Goal: Find specific page/section: Find specific page/section

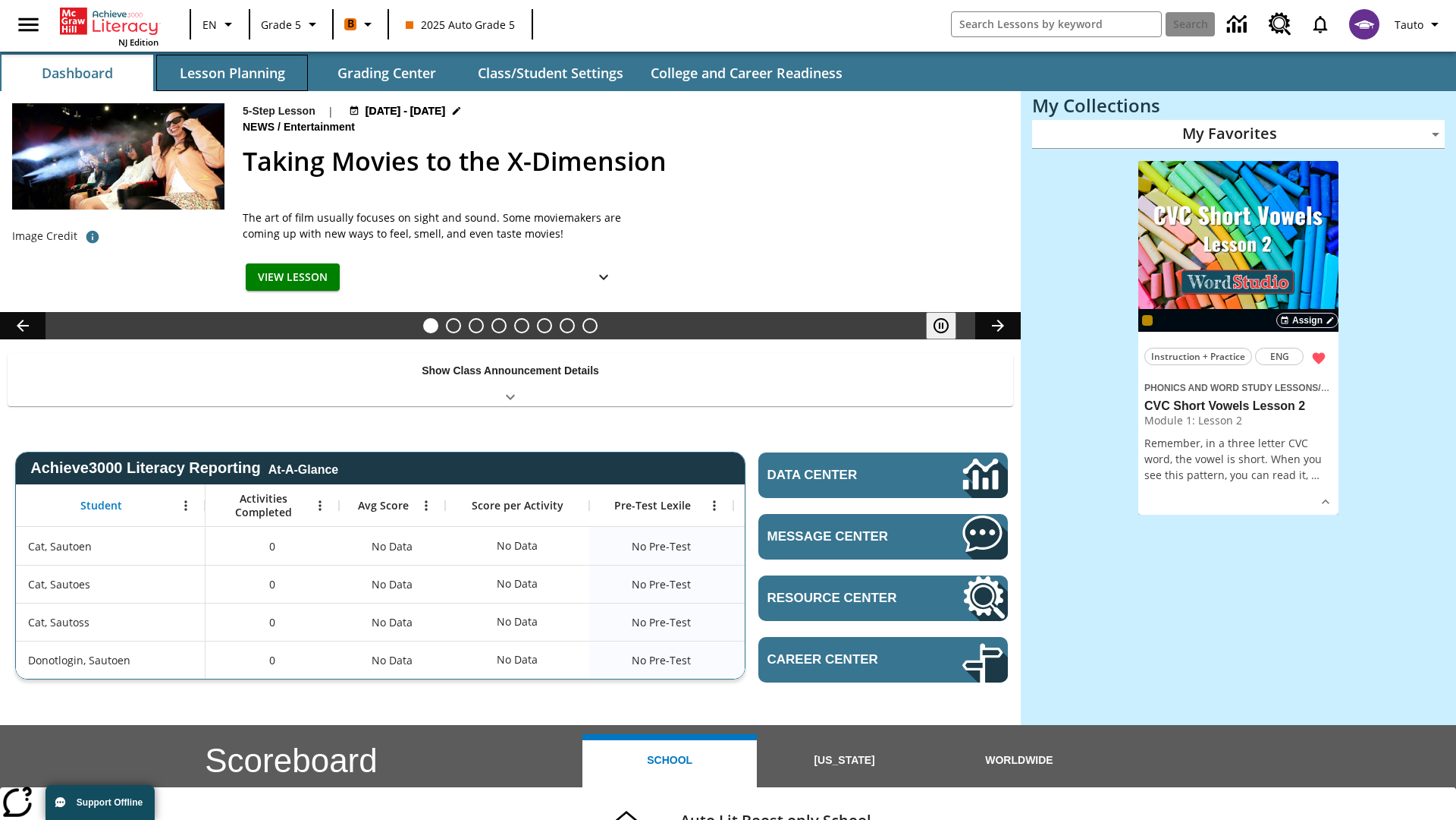
click at [232, 73] on button "Lesson Planning" at bounding box center [233, 73] width 152 height 36
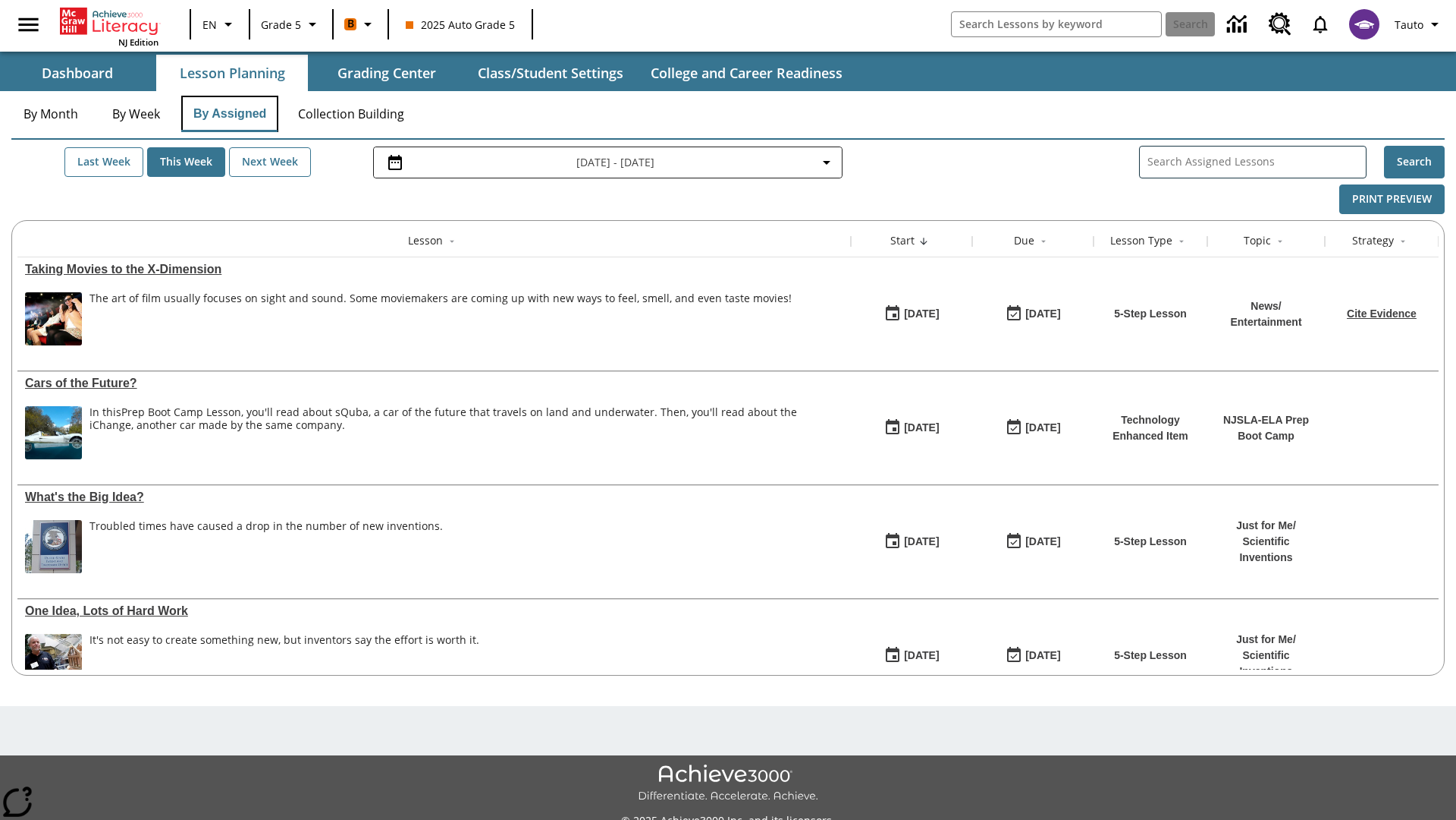
click at [229, 114] on button "By Assigned" at bounding box center [230, 114] width 97 height 36
type input "CVC Short Vowels Lesson 2"
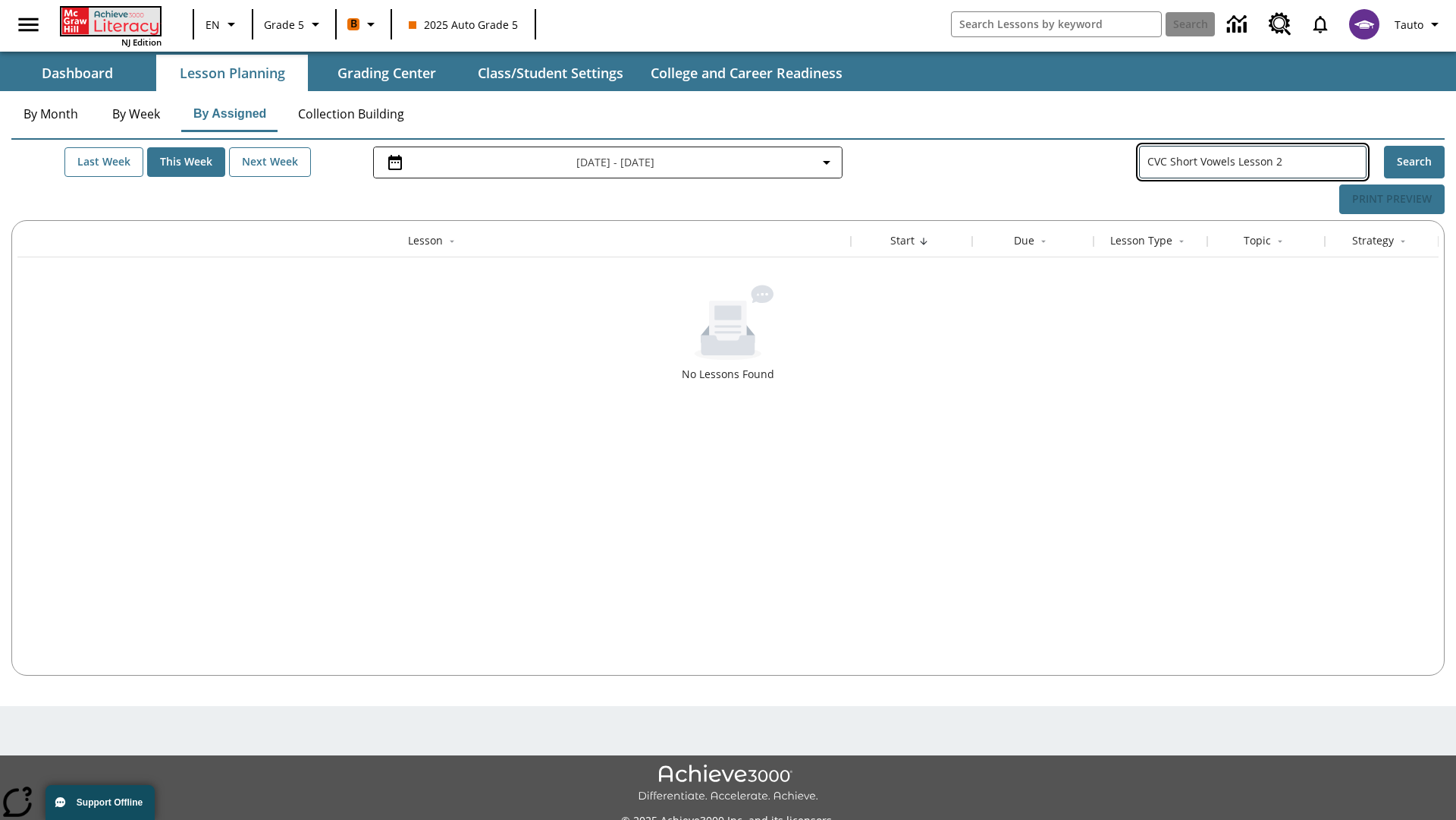
click at [109, 21] on icon "Home" at bounding box center [112, 21] width 101 height 28
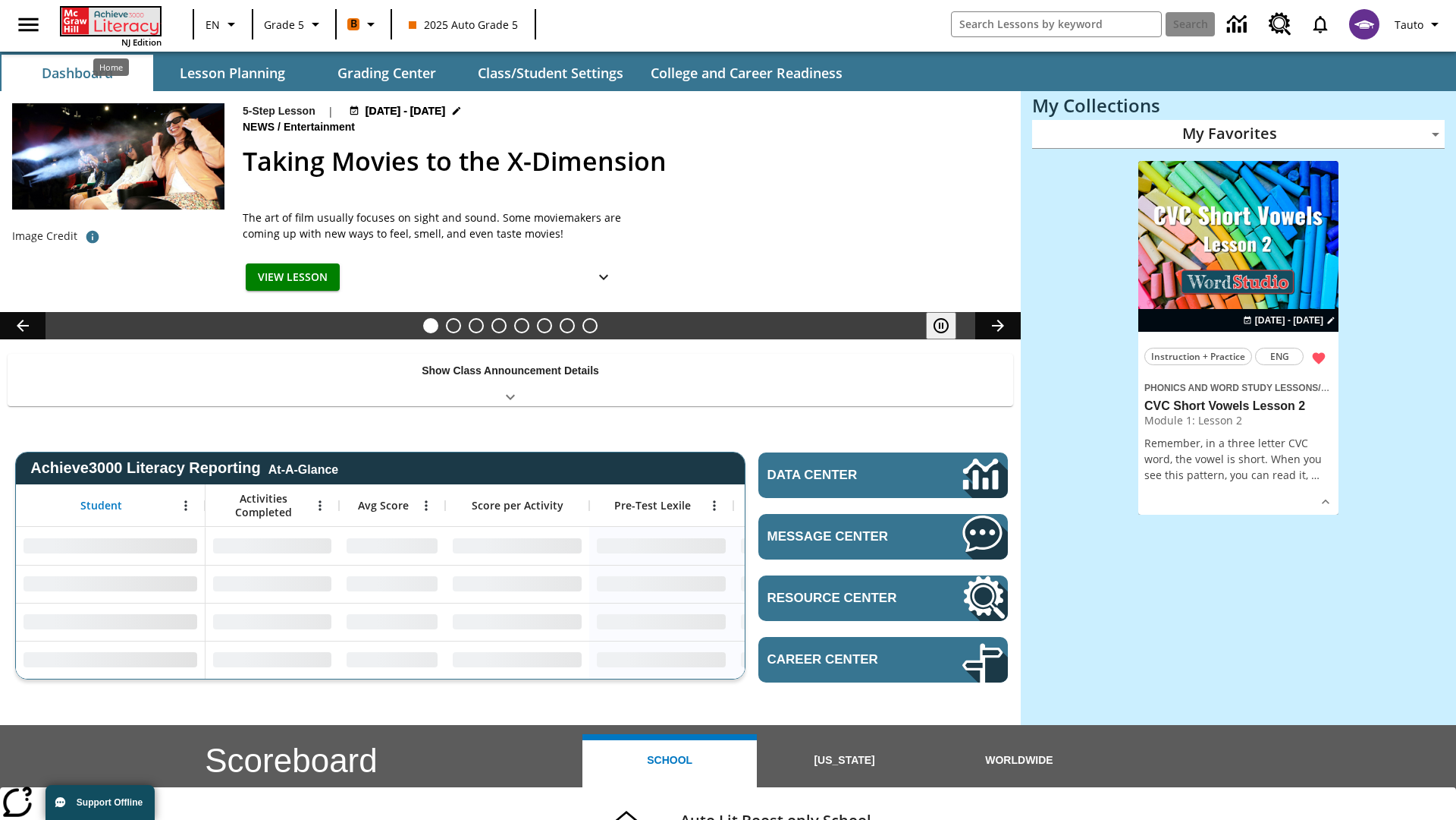
type input "-1"
